Goal: Task Accomplishment & Management: Manage account settings

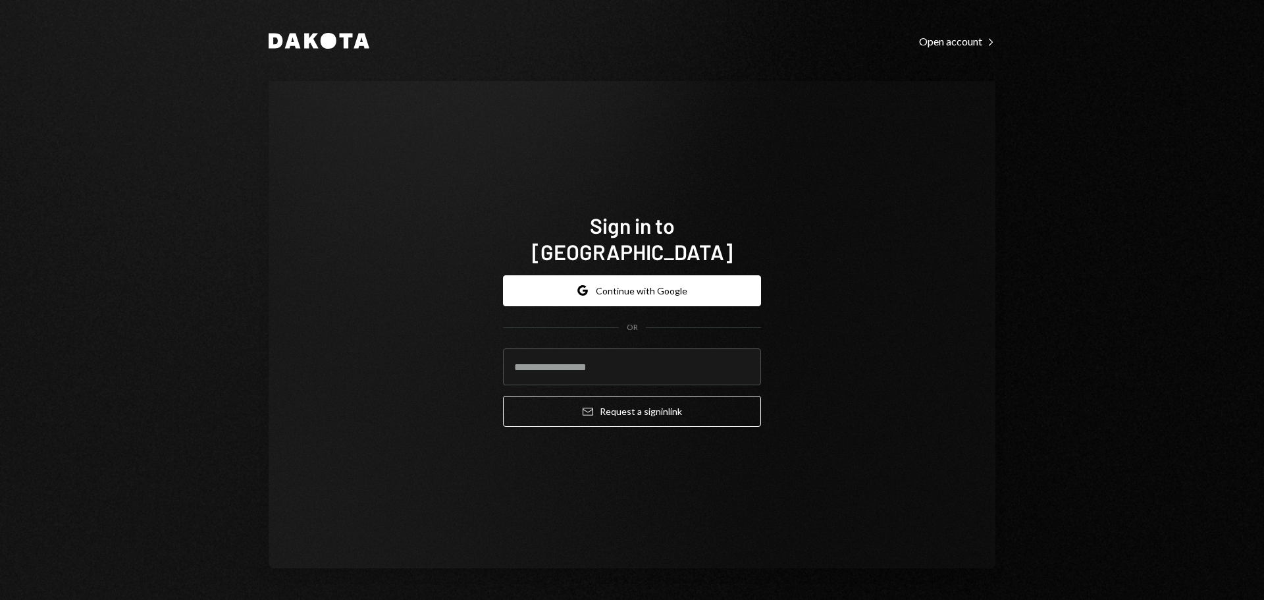
type input "**********"
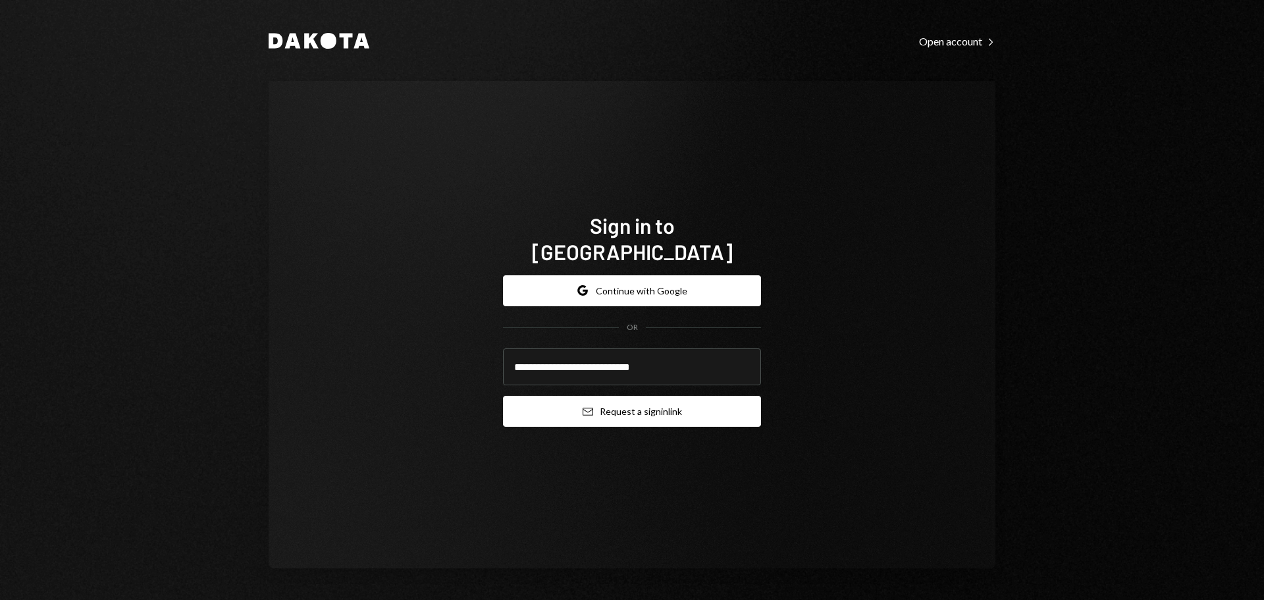
drag, startPoint x: 669, startPoint y: 401, endPoint x: 657, endPoint y: 405, distance: 12.7
click at [665, 402] on button "Email Request a sign in link" at bounding box center [632, 411] width 258 height 31
